Goal: Task Accomplishment & Management: Manage account settings

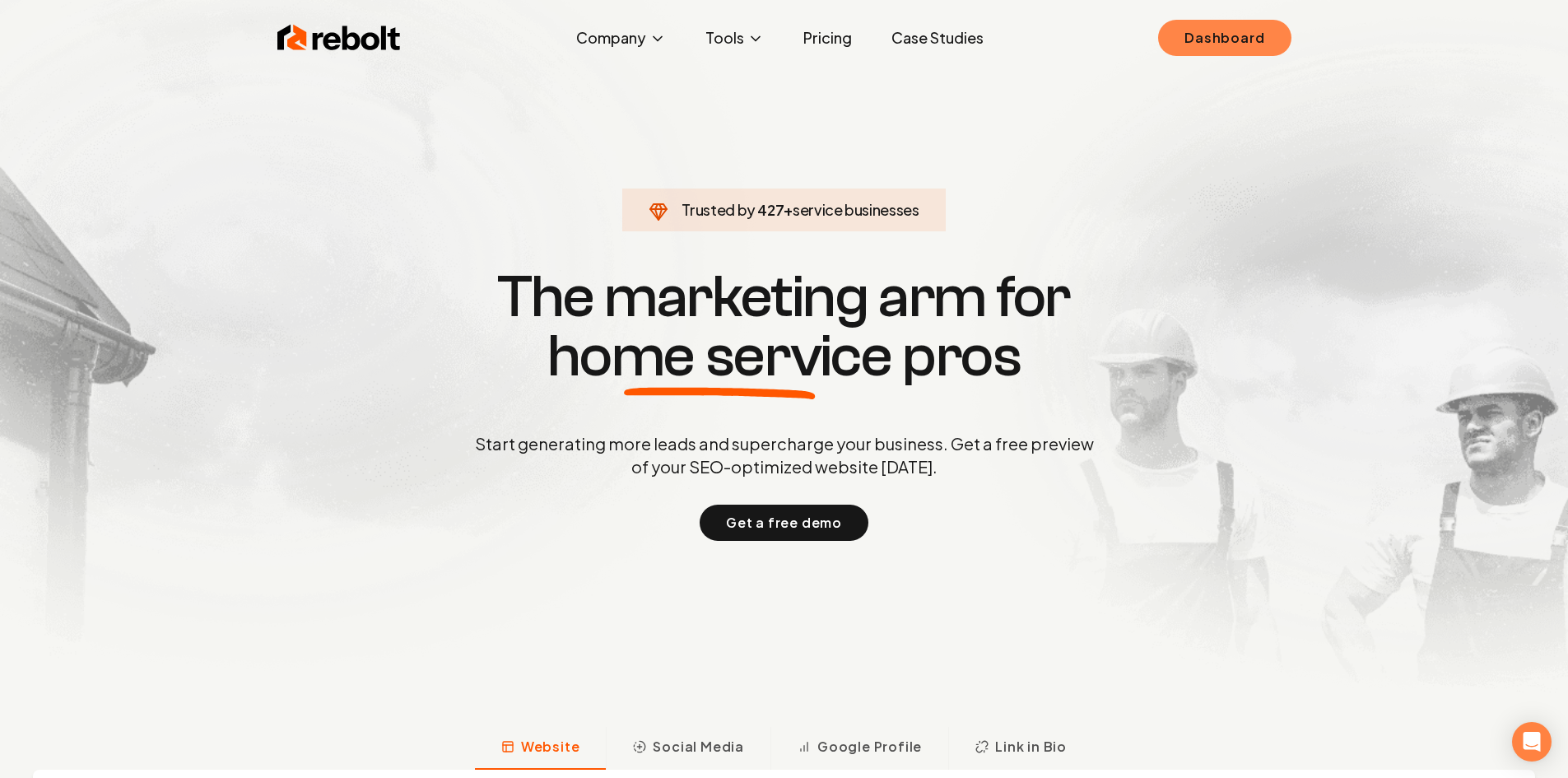
click at [1188, 47] on link "Dashboard" at bounding box center [1225, 37] width 133 height 36
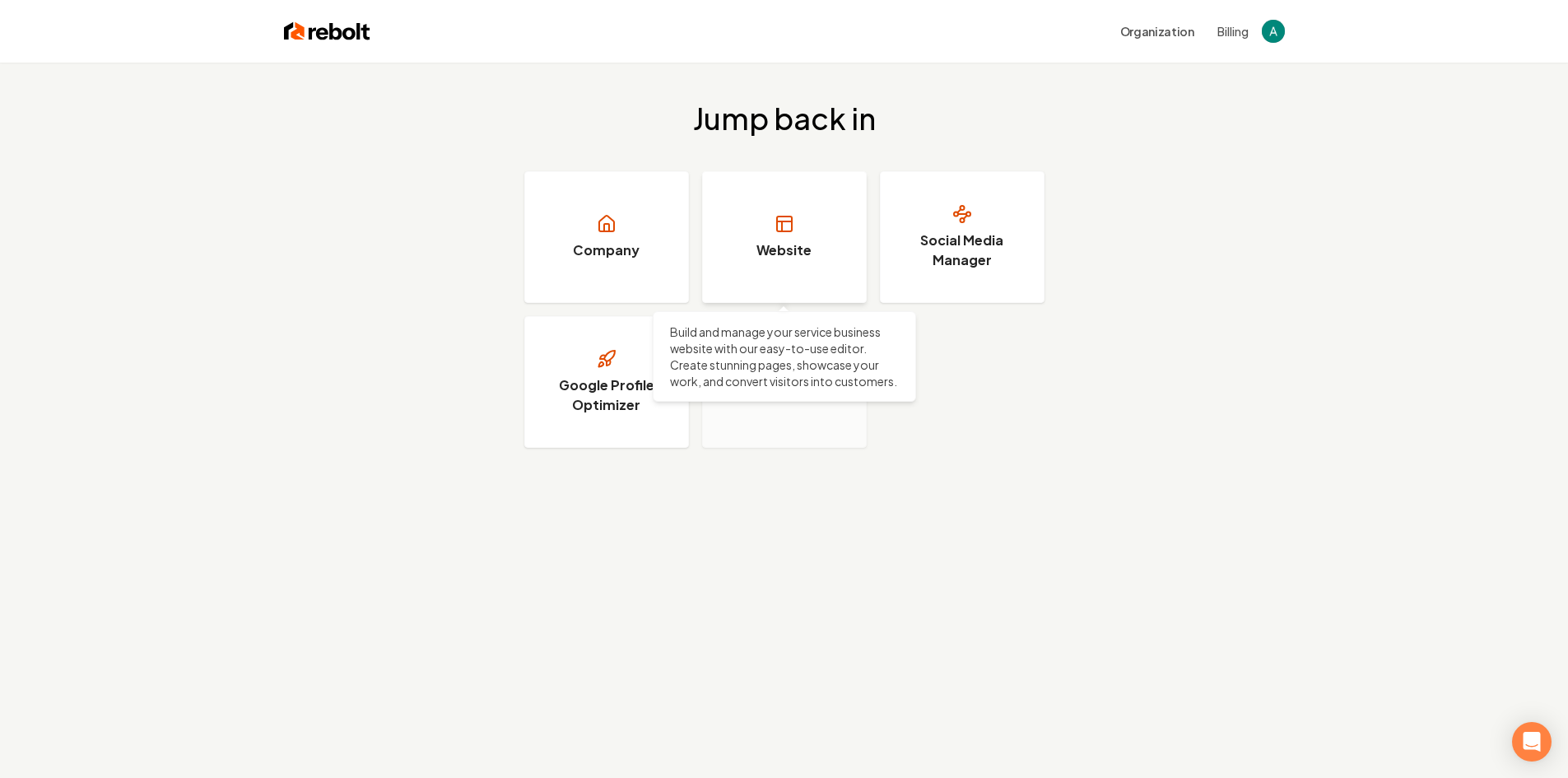
click at [780, 275] on link "Website" at bounding box center [784, 237] width 164 height 132
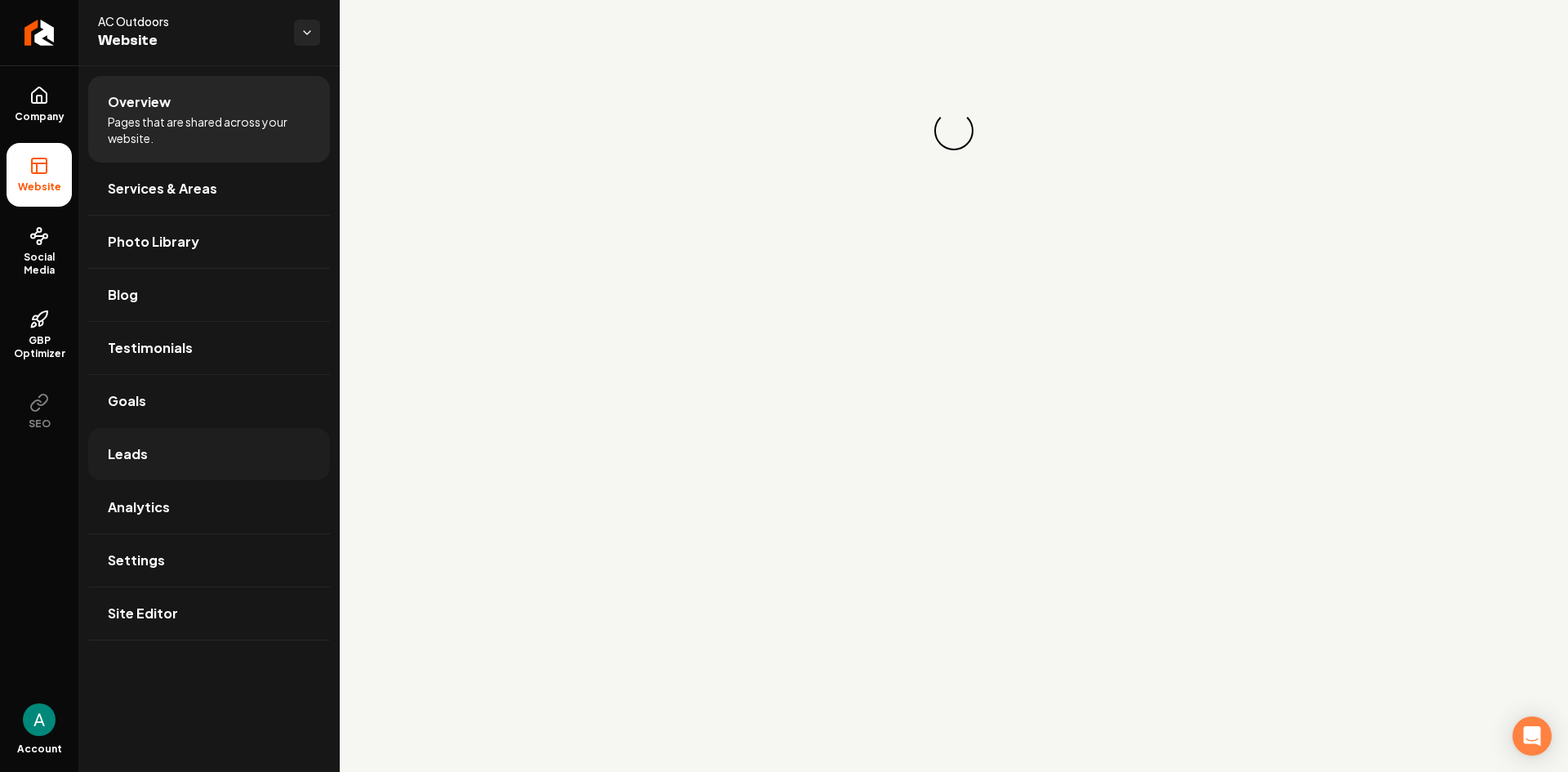
click at [173, 442] on link "Leads" at bounding box center [209, 454] width 241 height 53
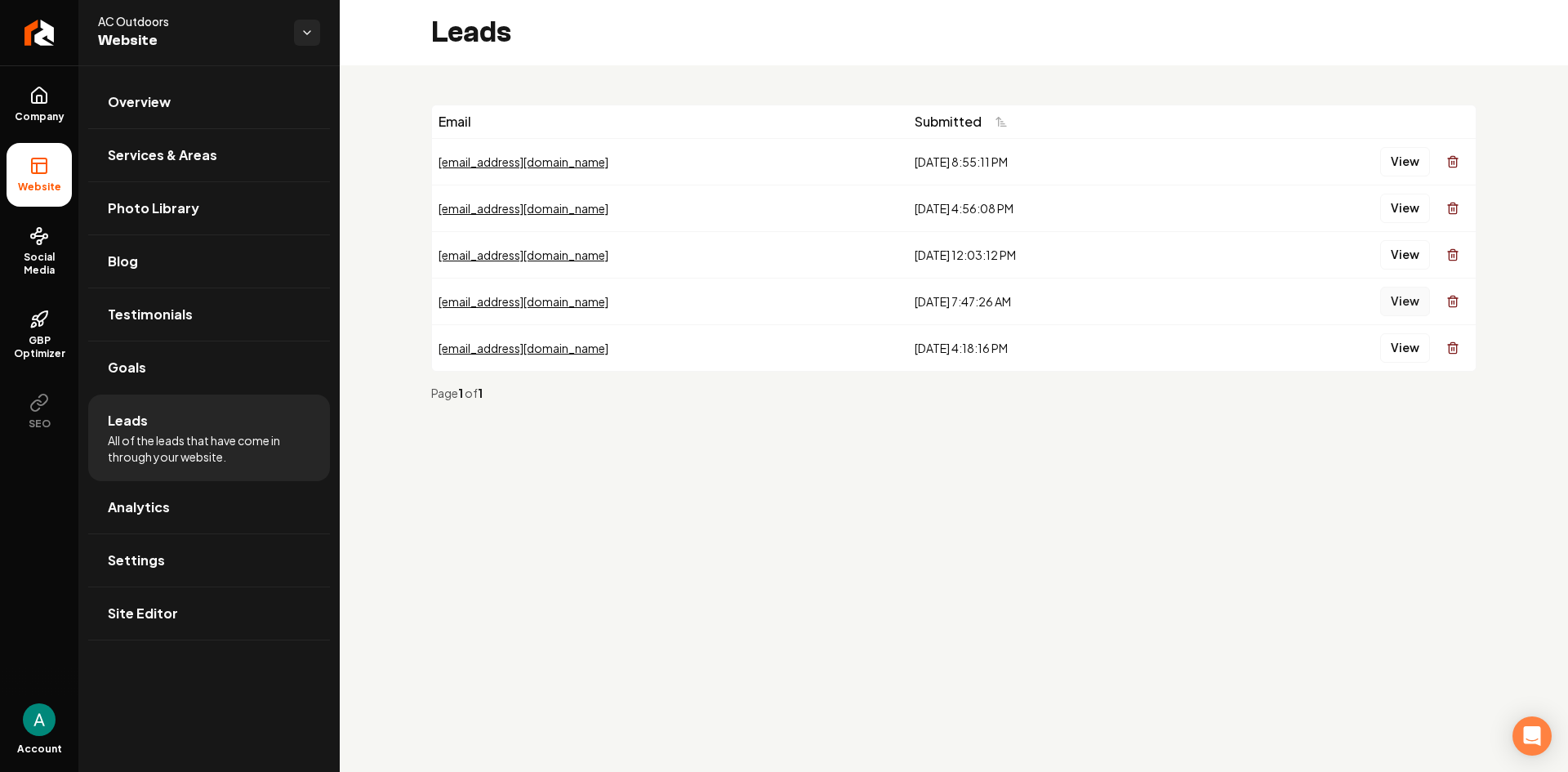
click at [1399, 302] on button "View" at bounding box center [1405, 301] width 50 height 29
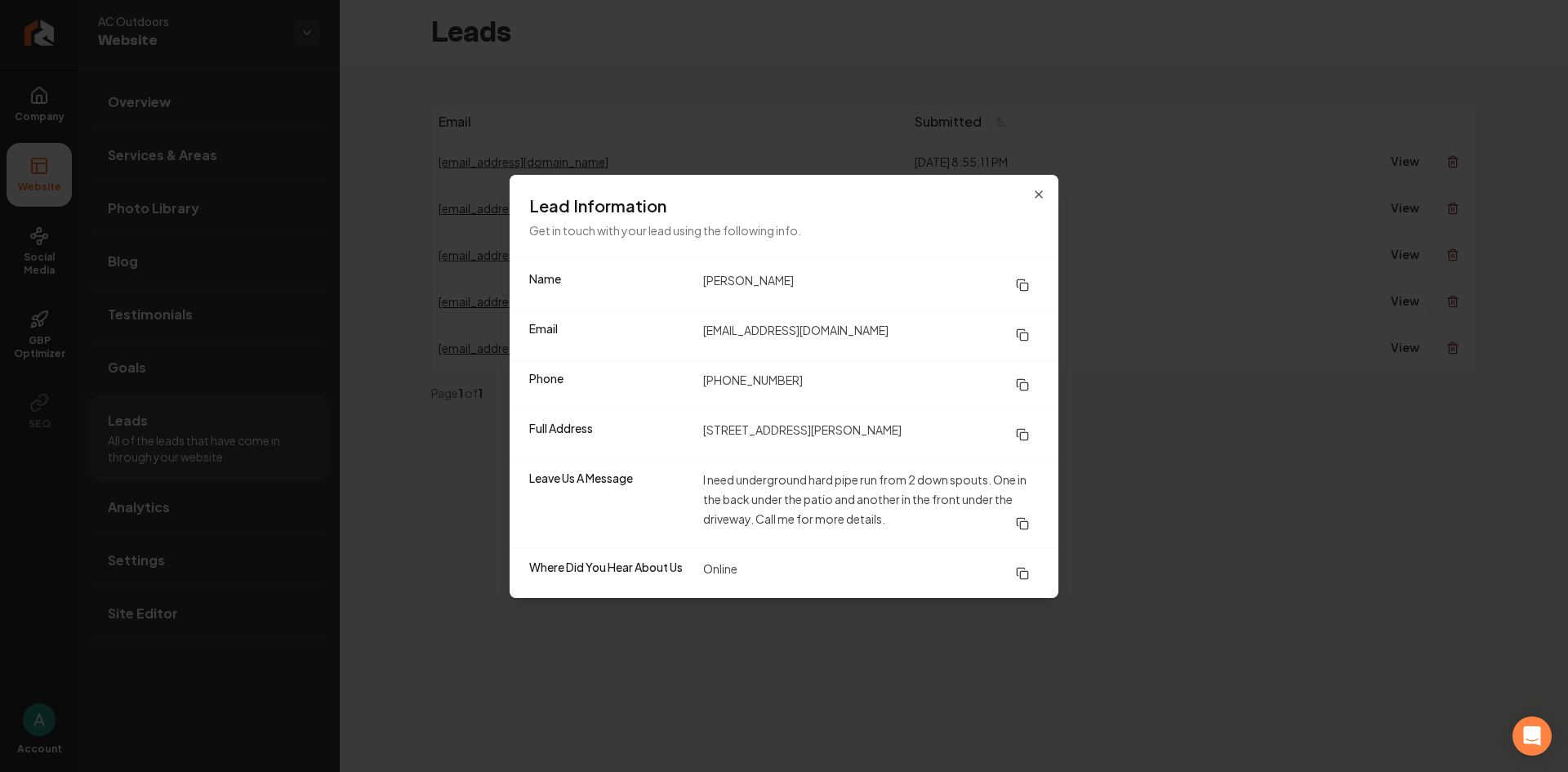
click at [1013, 285] on button at bounding box center [1021, 286] width 32 height 29
click at [1023, 430] on icon at bounding box center [1022, 435] width 13 height 13
click at [1017, 380] on icon at bounding box center [1020, 382] width 7 height 7
click at [1020, 333] on rect at bounding box center [1024, 336] width 7 height 7
click at [1036, 197] on icon "button" at bounding box center [1038, 193] width 6 height 6
